Goal: Use online tool/utility: Utilize a website feature to perform a specific function

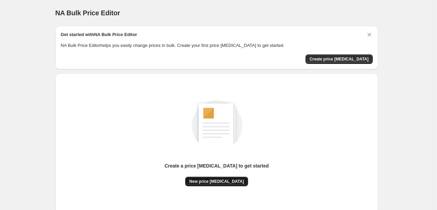
click at [209, 183] on span "New price [MEDICAL_DATA]" at bounding box center [216, 181] width 55 height 5
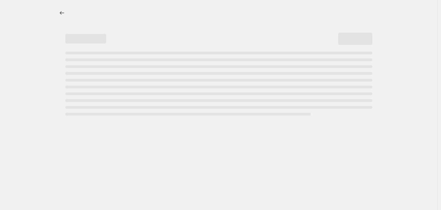
select select "percentage"
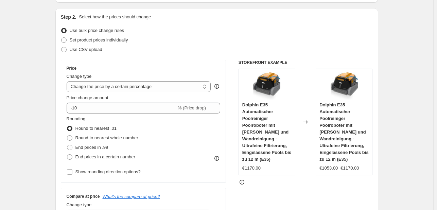
scroll to position [68, 0]
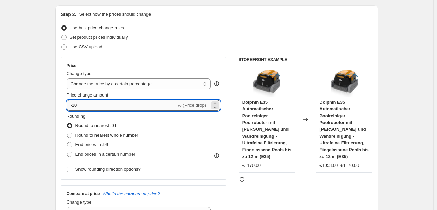
click at [151, 104] on input "-10" at bounding box center [122, 105] width 110 height 11
type input "-1"
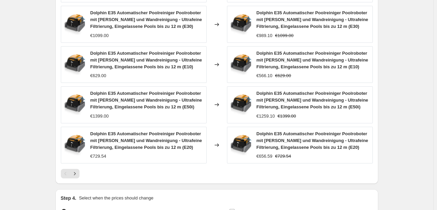
scroll to position [514, 0]
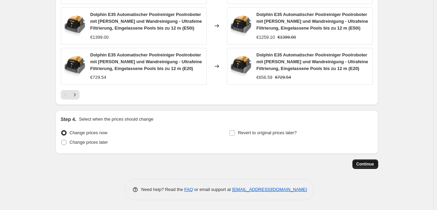
type input "-25"
click at [363, 162] on span "Continue" at bounding box center [366, 164] width 18 height 5
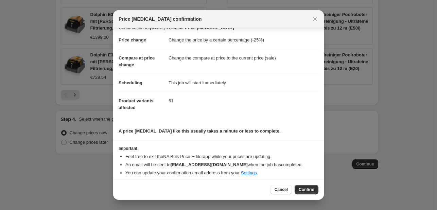
scroll to position [13, 0]
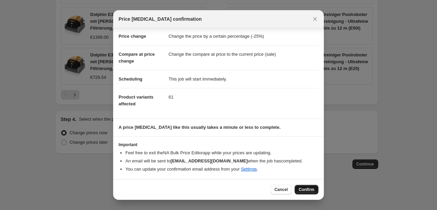
click at [309, 190] on span "Confirm" at bounding box center [307, 189] width 16 height 5
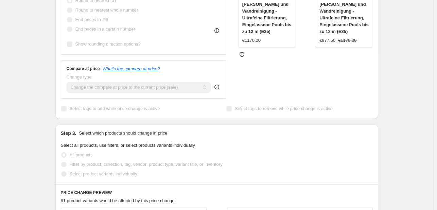
scroll to position [260, 0]
